Goal: Task Accomplishment & Management: Complete application form

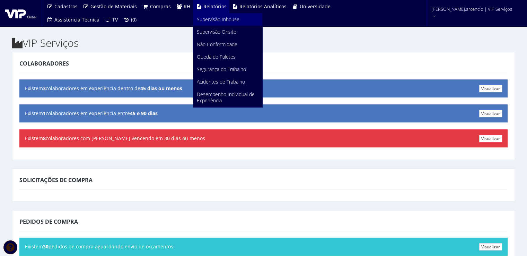
click at [209, 21] on span "Supervisão Inhouse" at bounding box center [218, 19] width 43 height 7
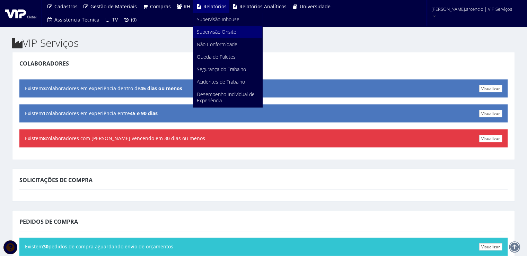
click at [214, 32] on span "Supervisão Onsite" at bounding box center [217, 31] width 40 height 7
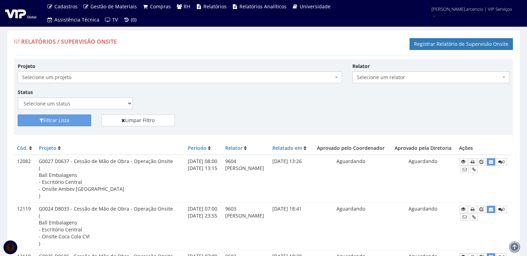
click at [330, 51] on div "Relatórios / Supervisão Onsite Registrar Relatório de Supervisão Onsite" at bounding box center [263, 45] width 499 height 21
click at [437, 46] on link "Registrar Relatório de Supervisão Onsite" at bounding box center [461, 44] width 103 height 12
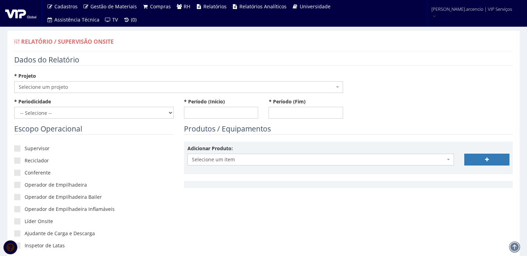
click at [340, 87] on span "Selecione um projeto" at bounding box center [178, 87] width 329 height 12
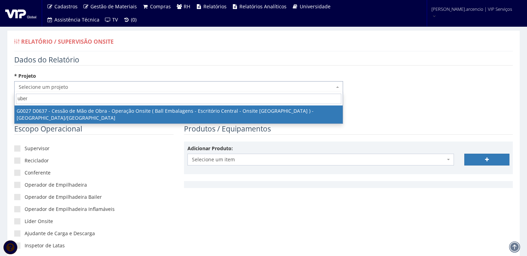
type input "uber"
select select "27"
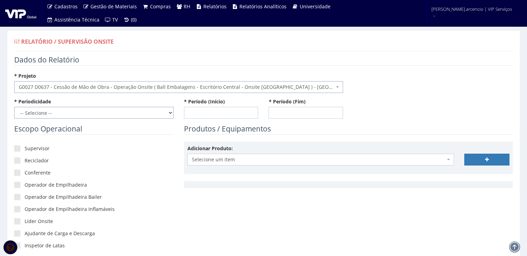
click at [172, 113] on select "-- Selecione -- Extraordinário Semanal" at bounding box center [93, 113] width 159 height 12
select select "1"
click at [14, 107] on select "-- Selecione -- Extraordinário Semanal" at bounding box center [93, 113] width 159 height 12
click at [197, 114] on input "* Período (Início)" at bounding box center [221, 113] width 75 height 12
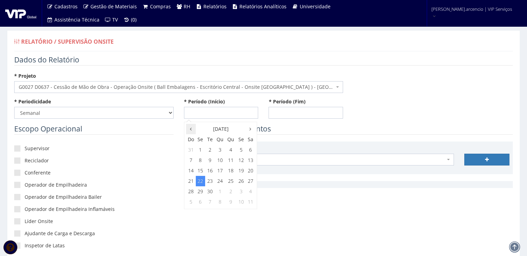
click at [190, 130] on icon at bounding box center [191, 129] width 2 height 5
click at [250, 129] on icon at bounding box center [251, 129] width 2 height 5
click at [251, 161] on td "13" at bounding box center [250, 160] width 9 height 10
click at [198, 162] on span "8:00" at bounding box center [195, 161] width 14 height 9
click at [194, 142] on span "8:00" at bounding box center [195, 141] width 14 height 9
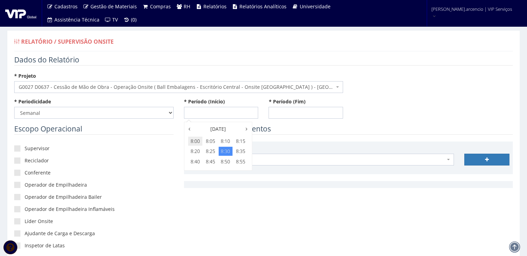
type input "13/09/2025 08:00"
click at [285, 112] on input "* Período (Fim)" at bounding box center [306, 113] width 75 height 12
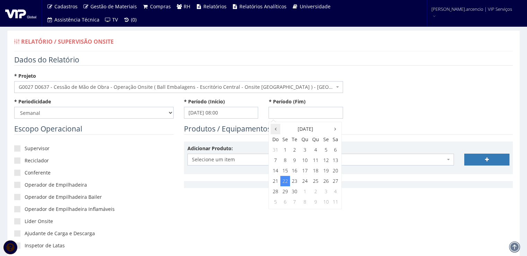
click at [273, 130] on th at bounding box center [276, 129] width 10 height 10
click at [333, 130] on th at bounding box center [335, 129] width 9 height 10
click at [327, 174] on td "19" at bounding box center [325, 170] width 9 height 10
click at [330, 192] on span "23:00" at bounding box center [326, 192] width 14 height 9
click at [328, 161] on span "23:55" at bounding box center [326, 161] width 14 height 9
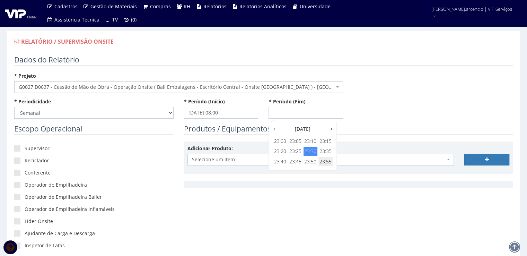
type input "19/09/2025 23:55"
click at [358, 131] on legend "Produtos / Equipamentos" at bounding box center [348, 129] width 329 height 11
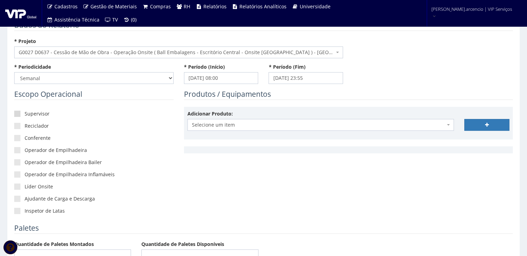
click at [19, 113] on span at bounding box center [17, 114] width 6 height 6
click at [25, 113] on input"] "Supervisor" at bounding box center [27, 114] width 5 height 5
checkbox input"] "true"
click at [17, 124] on span at bounding box center [17, 126] width 6 height 6
click at [25, 124] on input"] "Reciclador" at bounding box center [27, 126] width 5 height 5
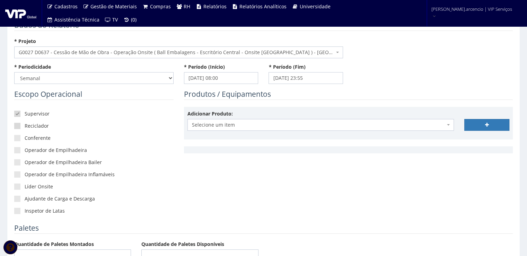
checkbox input"] "true"
click at [19, 136] on span at bounding box center [17, 138] width 6 height 6
click at [25, 136] on input"] "Conferente" at bounding box center [27, 138] width 5 height 5
checkbox input"] "true"
click at [15, 187] on span at bounding box center [17, 186] width 6 height 6
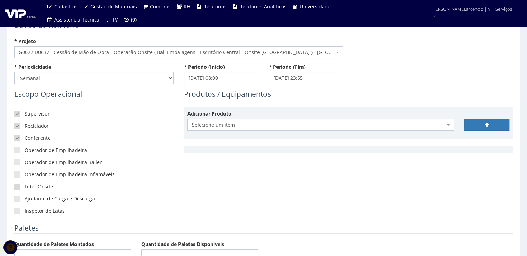
click at [25, 187] on input"] "Líder Onsite" at bounding box center [27, 186] width 5 height 5
checkbox input"] "true"
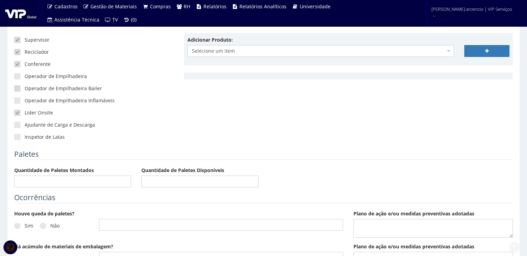
scroll to position [173, 0]
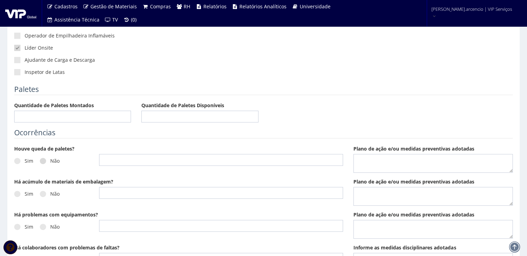
click at [42, 159] on span at bounding box center [43, 161] width 6 height 6
click at [50, 159] on input "Não" at bounding box center [52, 161] width 5 height 5
radio input "true"
click at [43, 192] on span at bounding box center [43, 194] width 6 height 6
click at [50, 192] on input "Não" at bounding box center [52, 194] width 5 height 5
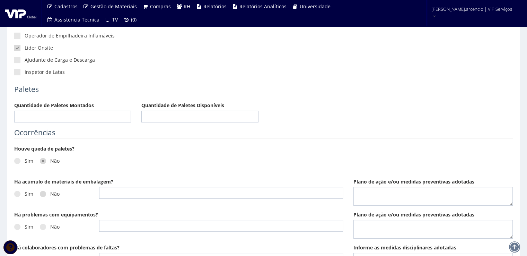
radio input "true"
click at [44, 226] on span at bounding box center [43, 227] width 6 height 6
click at [50, 226] on input "Não" at bounding box center [52, 227] width 5 height 5
radio input "true"
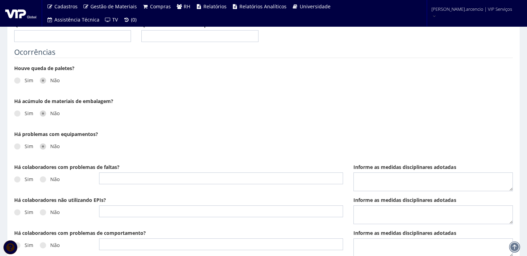
scroll to position [347, 0]
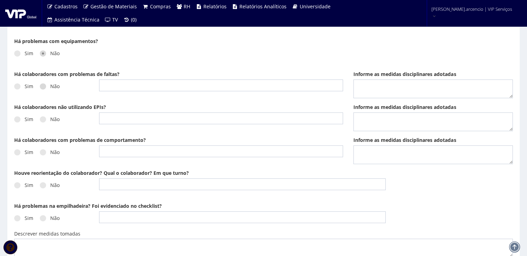
click at [44, 86] on span at bounding box center [43, 86] width 6 height 6
click at [50, 86] on input "Não" at bounding box center [52, 86] width 5 height 5
radio input "true"
click at [45, 118] on span at bounding box center [43, 119] width 6 height 6
click at [50, 118] on input "Não" at bounding box center [52, 119] width 5 height 5
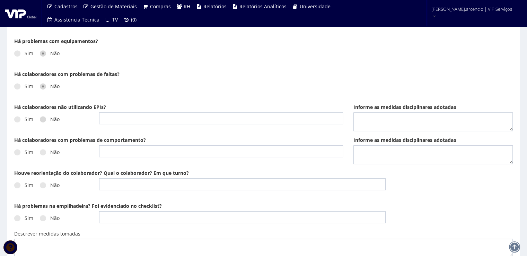
radio input "true"
drag, startPoint x: 43, startPoint y: 150, endPoint x: 46, endPoint y: 167, distance: 17.3
click at [43, 150] on span at bounding box center [43, 152] width 6 height 6
click at [50, 150] on input "Não" at bounding box center [52, 152] width 5 height 5
radio input "true"
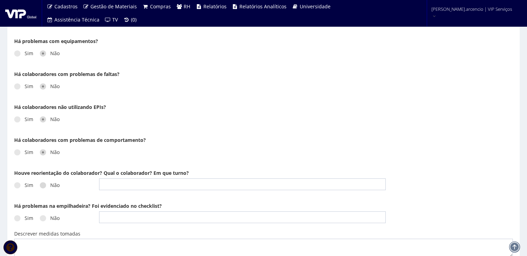
click at [45, 186] on label "Não" at bounding box center [50, 185] width 20 height 7
click at [50, 186] on input "Não" at bounding box center [52, 185] width 5 height 5
radio input "true"
click at [47, 221] on label "Não" at bounding box center [50, 218] width 20 height 7
click at [50, 221] on input "Não" at bounding box center [52, 218] width 5 height 5
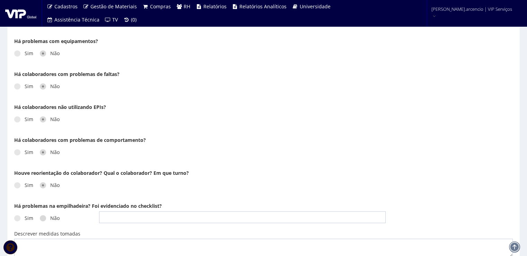
radio input "true"
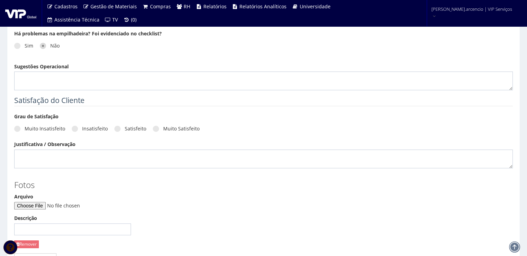
scroll to position [520, 0]
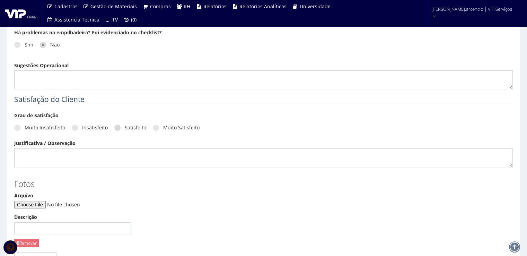
click at [115, 128] on span at bounding box center [117, 127] width 6 height 6
click at [125, 128] on input "Satisfeito" at bounding box center [127, 128] width 5 height 5
radio input "true"
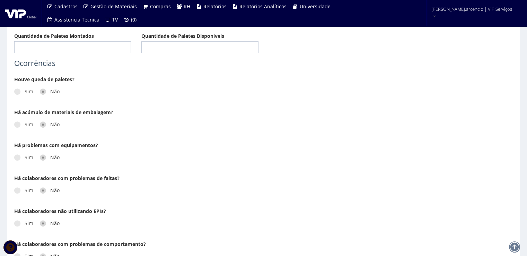
scroll to position [277, 0]
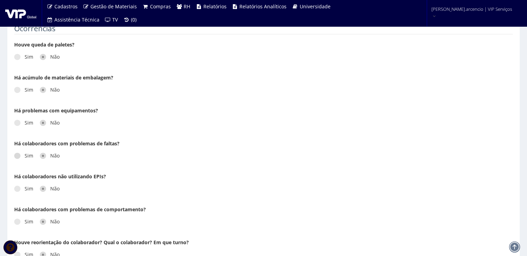
click at [18, 157] on span at bounding box center [17, 156] width 6 height 6
click at [25, 157] on input "Sim" at bounding box center [27, 156] width 5 height 5
radio input "true"
click at [110, 155] on input "text" at bounding box center [221, 155] width 244 height 12
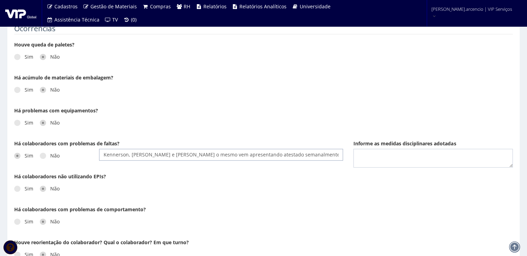
click at [161, 154] on input "Kennerson, Herik e Pedro o mesmo vem apresentando atestado semanalmente." at bounding box center [221, 155] width 244 height 12
click at [268, 159] on input "Kennerson, o mesmo vem apresentando atestado semanalmente." at bounding box center [221, 155] width 244 height 12
type input "Kennerson, o mesmo vem apresentando atestado semanalmente."
click at [386, 156] on textarea "Informe as medidas disciplinares adotadas" at bounding box center [433, 158] width 159 height 19
click at [360, 156] on textarea "foi autorizado pelo administrativo a sua substituição." at bounding box center [433, 158] width 159 height 19
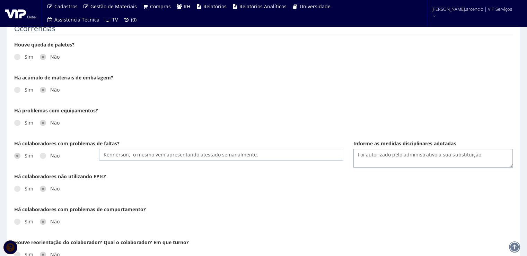
type textarea "Foi autorizado pelo administrativo a sua substituição."
click at [269, 189] on div "Sim Não" at bounding box center [178, 191] width 339 height 19
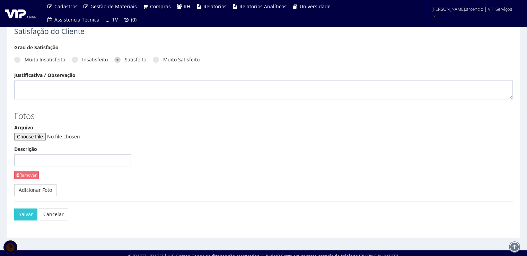
scroll to position [592, 0]
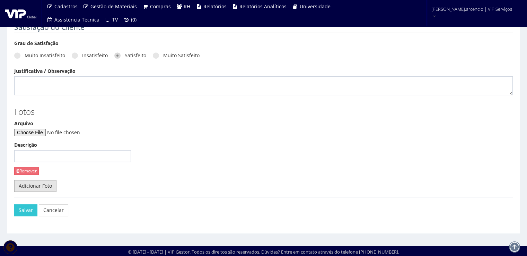
click at [38, 183] on link "Adicionar Foto" at bounding box center [35, 186] width 42 height 12
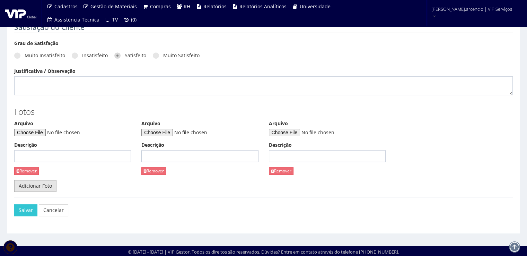
click at [38, 183] on link "Adicionar Foto" at bounding box center [35, 186] width 42 height 12
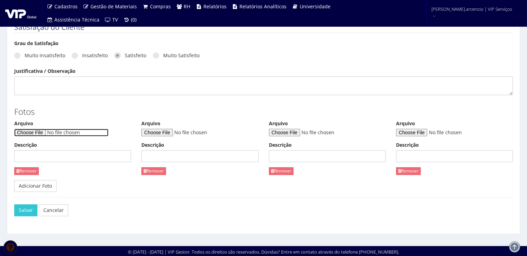
click at [41, 134] on input "Arquivo" at bounding box center [61, 133] width 94 height 8
type input "C:\fakepath\S3 TAREFA DA SEMANA NR12 - VIP setembro.pptx"
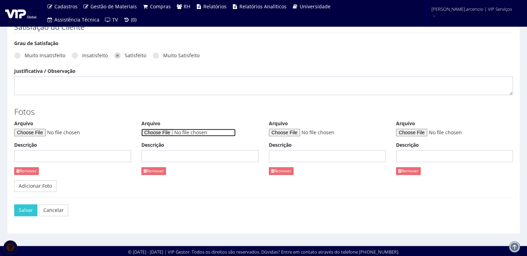
click at [164, 132] on input "Arquivo" at bounding box center [188, 133] width 94 height 8
type input "C:\fakepath\WhatsApp Image 2025-09-19 at 10.22.48.jpeg"
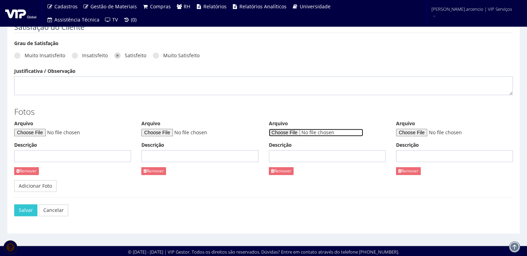
click at [287, 131] on input "Arquivo" at bounding box center [316, 133] width 94 height 8
type input "C:\fakepath\WhatsApp Image 2025-09-19 at 10.22.48 (1).jpeg"
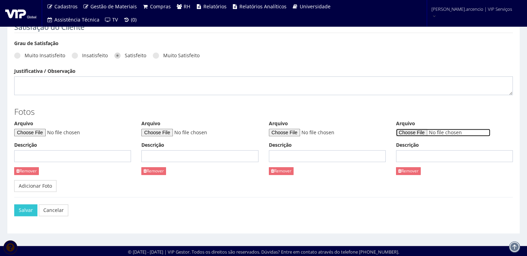
click at [426, 132] on input "Arquivo" at bounding box center [443, 133] width 94 height 8
type input "C:\fakepath\WhatsApp Image 2025-09-19 at 10.22.48 (2).jpeg"
click at [27, 185] on link "Adicionar Foto" at bounding box center [35, 186] width 42 height 12
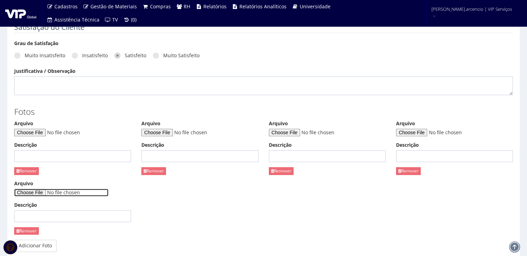
click at [44, 193] on input "Arquivo" at bounding box center [61, 193] width 94 height 8
type input "C:\fakepath\WhatsApp Image 2025-09-19 at 10.22.49.jpeg"
click at [41, 158] on input "Descrição" at bounding box center [72, 156] width 117 height 12
type input "Tarefa de segurança"
click at [184, 157] on input "Descrição" at bounding box center [199, 156] width 117 height 12
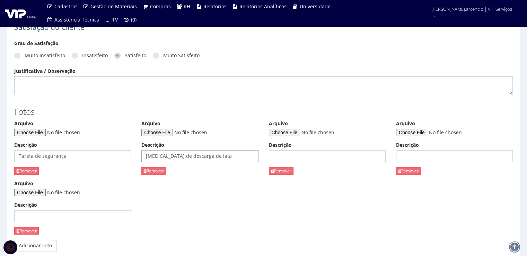
type input "Doca de descarga de lata"
click at [285, 158] on input "Descrição" at bounding box center [327, 156] width 117 height 12
type input "Área de retrabalho"
drag, startPoint x: 412, startPoint y: 153, endPoint x: 390, endPoint y: 200, distance: 51.3
click at [412, 153] on input "Descrição" at bounding box center [454, 156] width 117 height 12
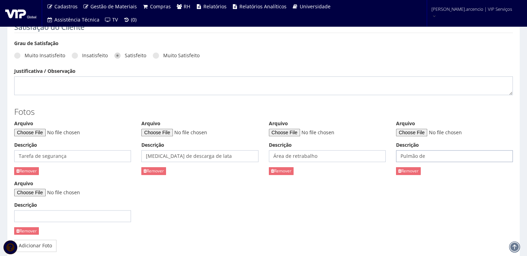
type input "Pulmão de inspeção"
click at [55, 223] on div "Arquivo Descrição Remover" at bounding box center [72, 210] width 127 height 60
click at [55, 217] on input "Descrição" at bounding box center [72, 216] width 117 height 12
type input "Despal."
click at [185, 222] on div "Arquivo Descrição Tarefa de segurança Remover Arquivo Descrição Doca de descarg…" at bounding box center [263, 180] width 509 height 120
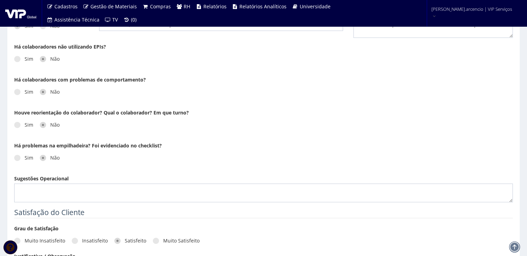
scroll to position [419, 0]
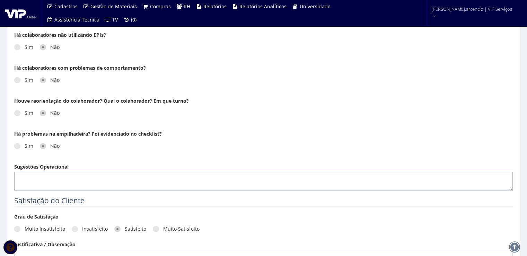
click at [33, 175] on textarea "Sugestões Operacional" at bounding box center [263, 181] width 499 height 19
paste textarea "No período de 15/09 a 19/09, foram realizadas 92 descargas, sendo 46 no turno d…"
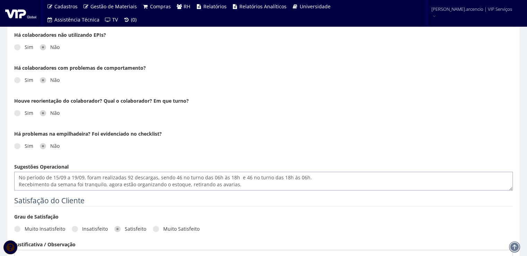
click at [58, 178] on textarea "No período de 15/09 a 19/09, foram realizadas 92 descargas, sendo 46 no turno d…" at bounding box center [263, 181] width 499 height 19
click at [263, 187] on textarea "No período de 13/09 a 19/09, foram realizadas 92 descargas, sendo 46 no turno d…" at bounding box center [263, 181] width 499 height 19
click at [218, 177] on textarea "No período de 13/09 a 19/09, foram realizadas 92 descargas, sendo 46 no turno d…" at bounding box center [263, 181] width 499 height 19
click at [239, 175] on textarea "No período de 13/09 a 19/09, foram realizadas 92 descargas, sendo 46 no turno d…" at bounding box center [263, 181] width 499 height 19
click at [237, 177] on textarea "No período de 13/09 a 19/09, foram realizadas 92 descargas, sendo 46 no turno d…" at bounding box center [263, 181] width 499 height 19
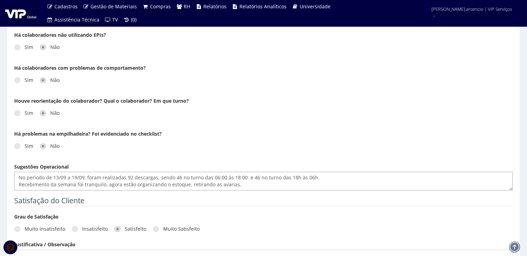
click at [294, 176] on textarea "No período de 13/09 a 19/09, foram realizadas 92 descargas, sendo 46 no turno d…" at bounding box center [263, 181] width 499 height 19
drag, startPoint x: 313, startPoint y: 176, endPoint x: 319, endPoint y: 210, distance: 34.0
click at [313, 178] on textarea "No período de 13/09 a 19/09, foram realizadas 92 descargas, sendo 46 no turno d…" at bounding box center [263, 181] width 499 height 19
click at [103, 182] on textarea "No período de 13/09 a 19/09, foram realizadas 92 descargas, sendo 46 no turno d…" at bounding box center [263, 181] width 499 height 19
click at [107, 184] on textarea "No período de 13/09 a 19/09, foram realizadas 92 descargas, sendo 46 no turno d…" at bounding box center [263, 181] width 499 height 19
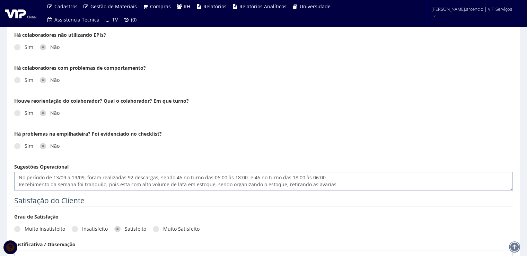
click at [249, 185] on textarea "No período de 13/09 a 19/09, foram realizadas 92 descargas, sendo 46 no turno d…" at bounding box center [263, 181] width 499 height 19
click at [276, 187] on textarea "No período de 13/09 a 19/09, foram realizadas 92 descargas, sendo 46 no turno d…" at bounding box center [263, 181] width 499 height 19
click at [303, 183] on textarea "No período de 13/09 a 19/09, foram realizadas 92 descargas, sendo 46 no turno d…" at bounding box center [263, 181] width 499 height 19
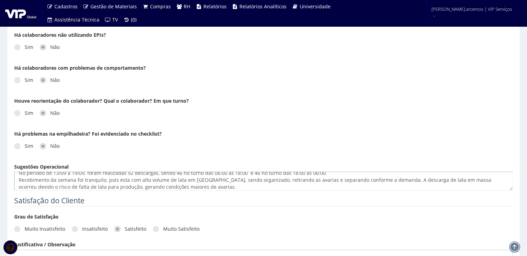
scroll to position [11, 0]
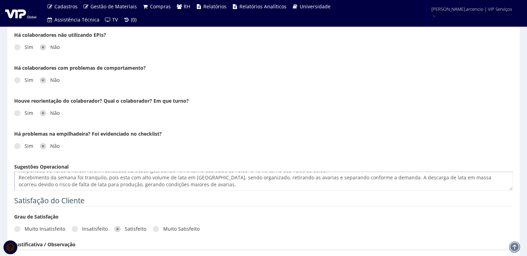
paste textarea "Durante a semana, foram realizados carregamentos de ATG em 6 veículos sendo tod…"
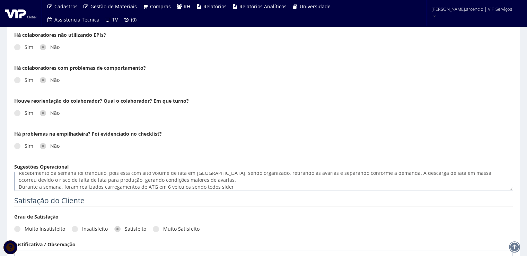
click at [154, 186] on textarea "No período de 13/09 a 19/09, foram realizadas 92 descargas, sendo 46 no turno d…" at bounding box center [263, 181] width 499 height 19
click at [248, 185] on textarea "No período de 13/09 a 19/09, foram realizadas 92 descargas, sendo 46 no turno d…" at bounding box center [263, 181] width 499 height 19
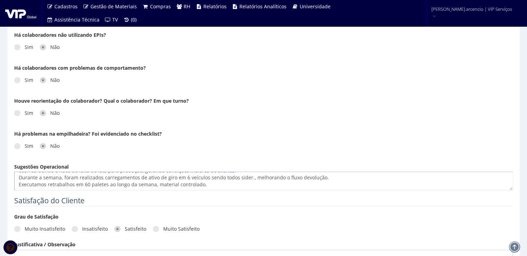
click at [75, 176] on textarea "No período de 13/09 a 19/09, foram realizadas 92 descargas, sendo 46 no turno d…" at bounding box center [263, 181] width 499 height 19
click at [172, 178] on textarea "No período de 13/09 a 19/09, foram realizadas 92 descargas, sendo 46 no turno d…" at bounding box center [263, 181] width 499 height 19
click at [255, 180] on textarea "No período de 13/09 a 19/09, foram realizadas 92 descargas, sendo 46 no turno d…" at bounding box center [263, 181] width 499 height 19
paste textarea "A aderência aos padrões de segurança segue dentro da meta, 100% essa semana. As…"
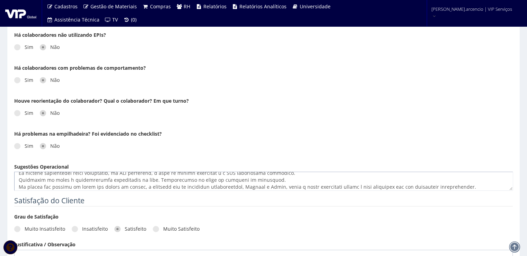
scroll to position [55, 0]
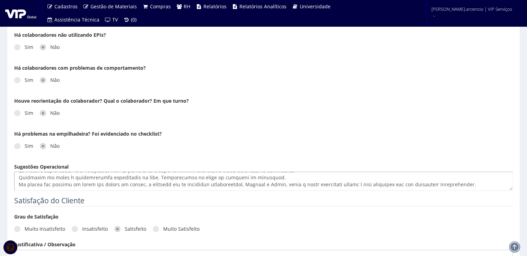
click at [21, 182] on textarea "Sugestões Operacional" at bounding box center [263, 181] width 499 height 19
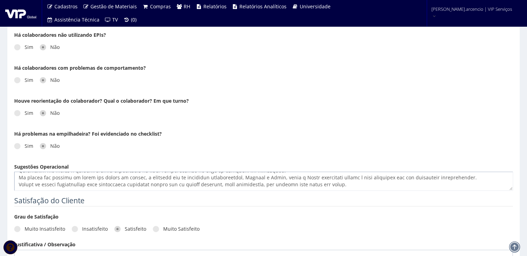
scroll to position [419, 0]
click at [353, 188] on textarea "Sugestões Operacional" at bounding box center [263, 181] width 499 height 19
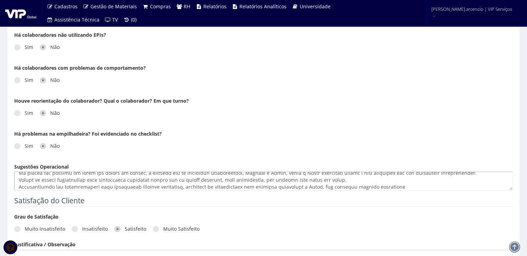
click at [387, 186] on textarea "Sugestões Operacional" at bounding box center [263, 181] width 499 height 19
click at [427, 184] on textarea "Sugestões Operacional" at bounding box center [263, 181] width 499 height 19
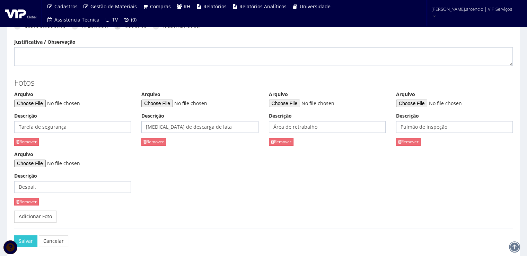
scroll to position [652, 0]
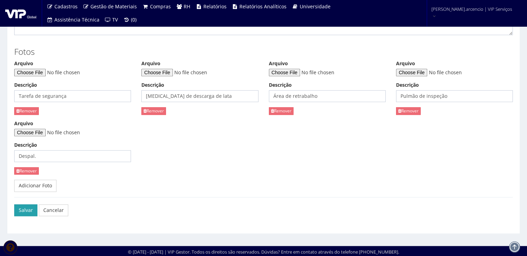
type textarea "No período de 13/09 a 19/09, foram realizadas 92 descargas, sendo 46 no turno d…"
click at [31, 212] on button "Salvar" at bounding box center [25, 210] width 23 height 12
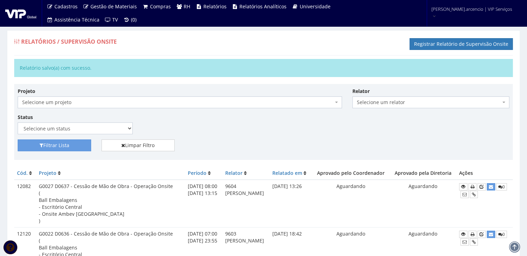
click at [15, 17] on img at bounding box center [20, 13] width 31 height 10
